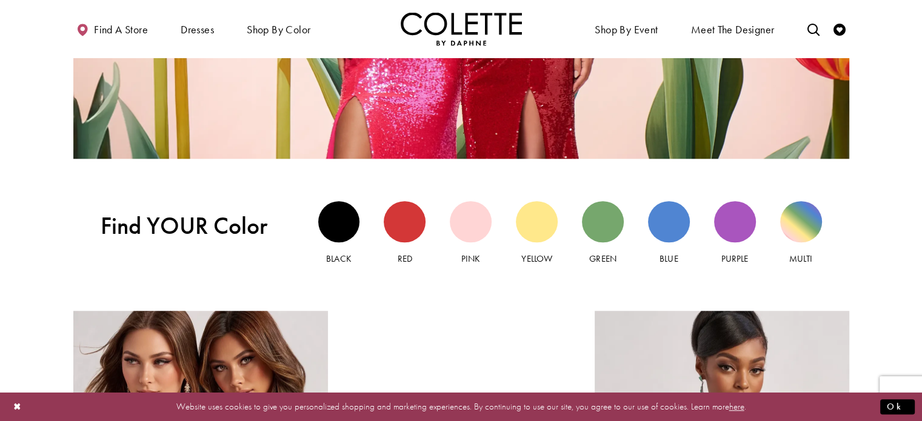
scroll to position [1091, 0]
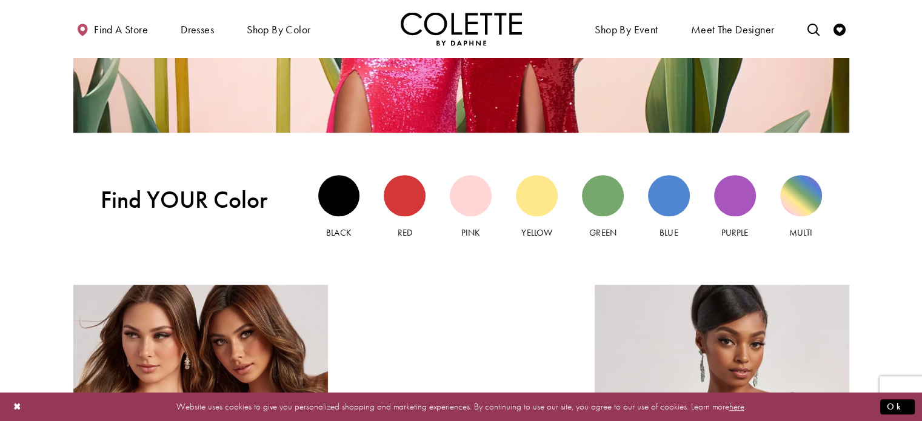
click at [697, 256] on div "**********" at bounding box center [461, 175] width 922 height 2418
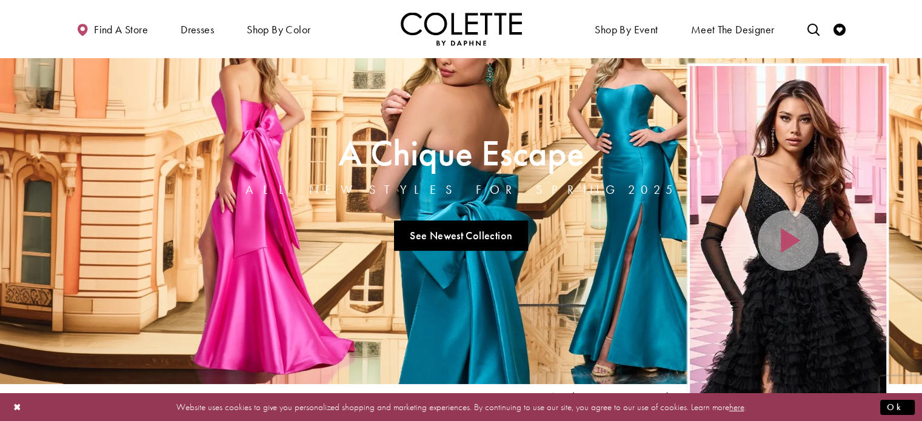
scroll to position [0, 0]
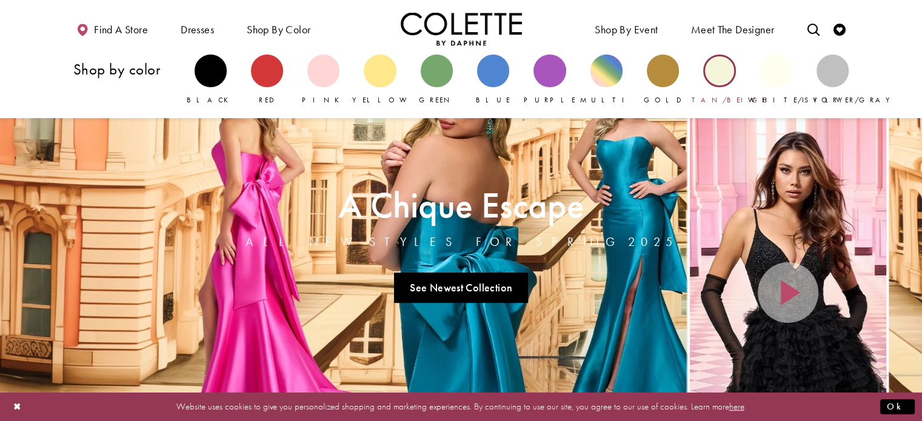
click at [711, 73] on div "Primary block" at bounding box center [719, 71] width 32 height 32
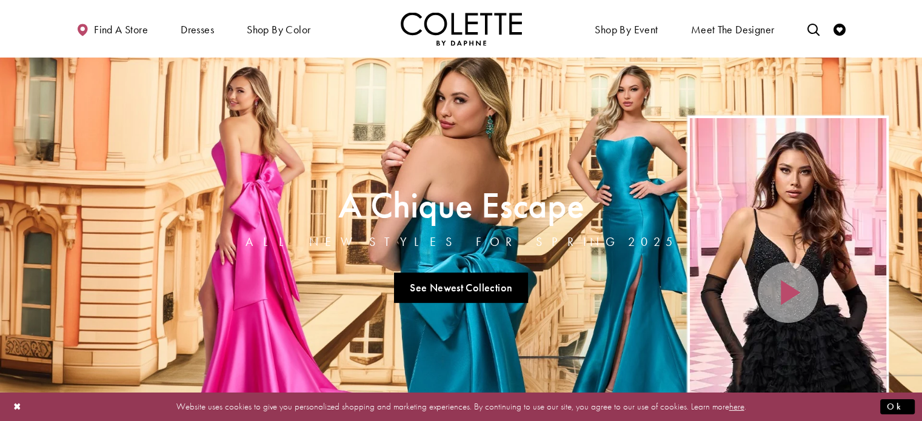
click at [691, 46] on div "Find a store Dresses Dresses Occasion" at bounding box center [461, 29] width 776 height 58
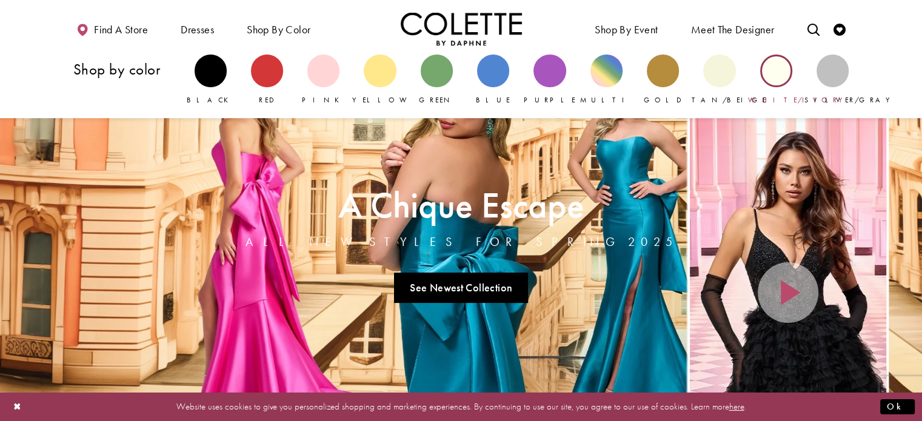
click at [782, 70] on div "Primary block" at bounding box center [776, 71] width 32 height 32
